Goal: Subscribe to service/newsletter

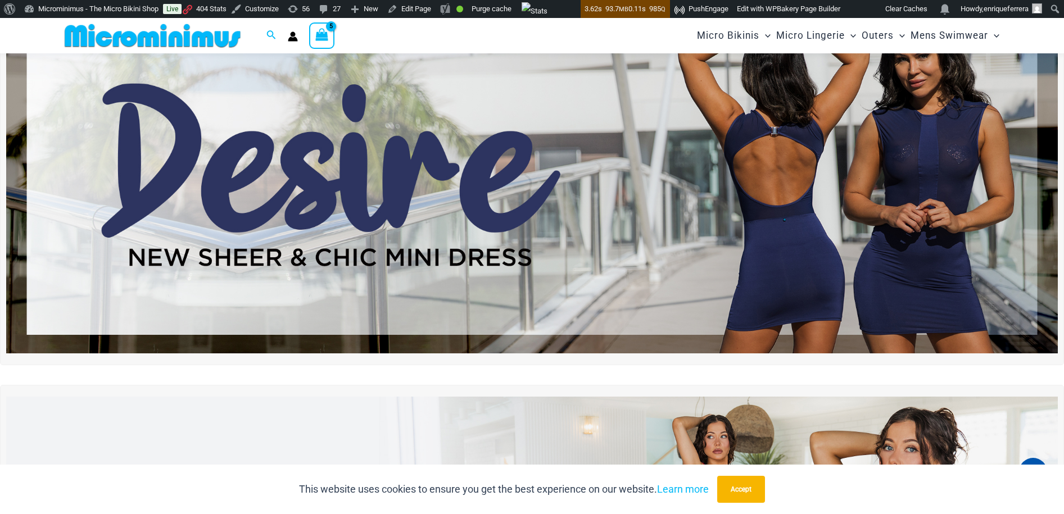
type input "**********"
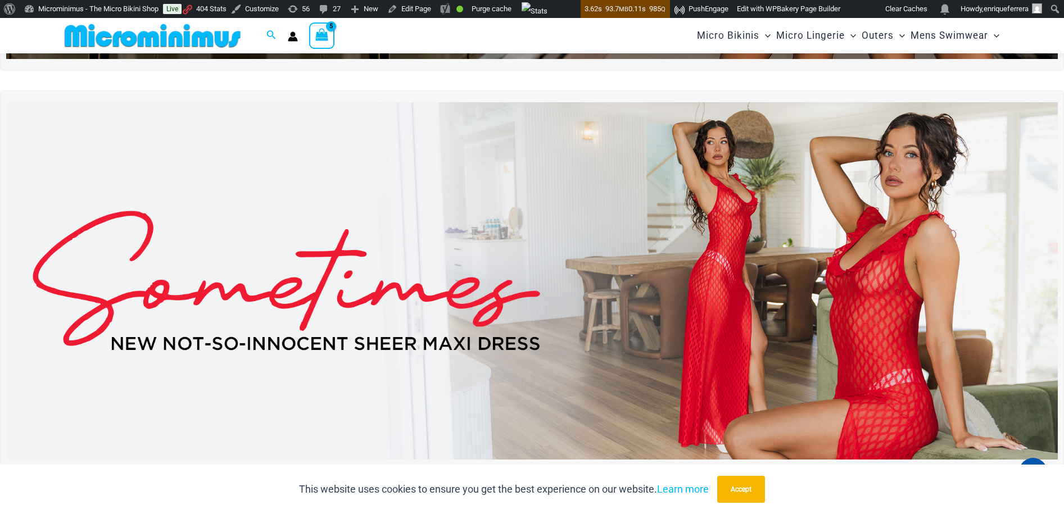
scroll to position [552, 0]
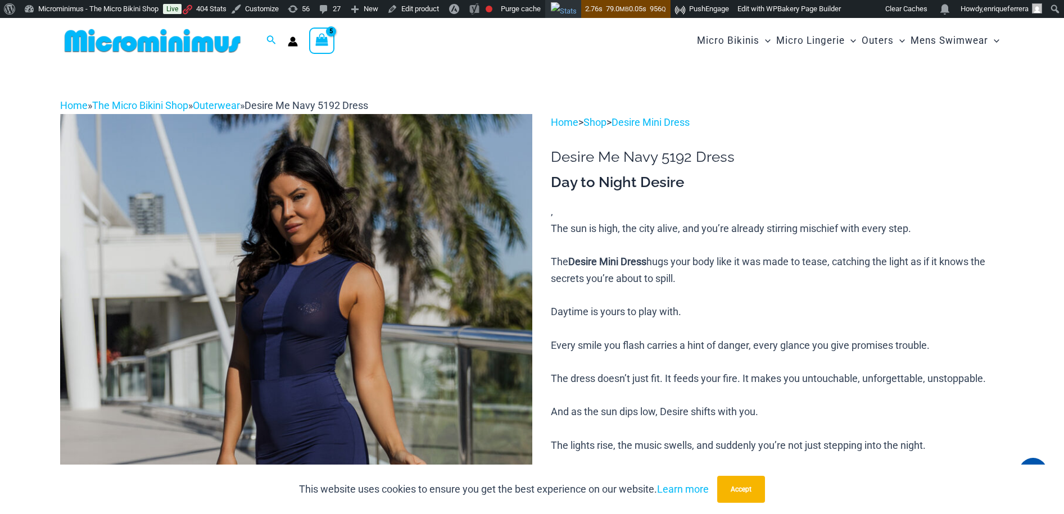
type input "**********"
